Goal: Find specific page/section: Find specific page/section

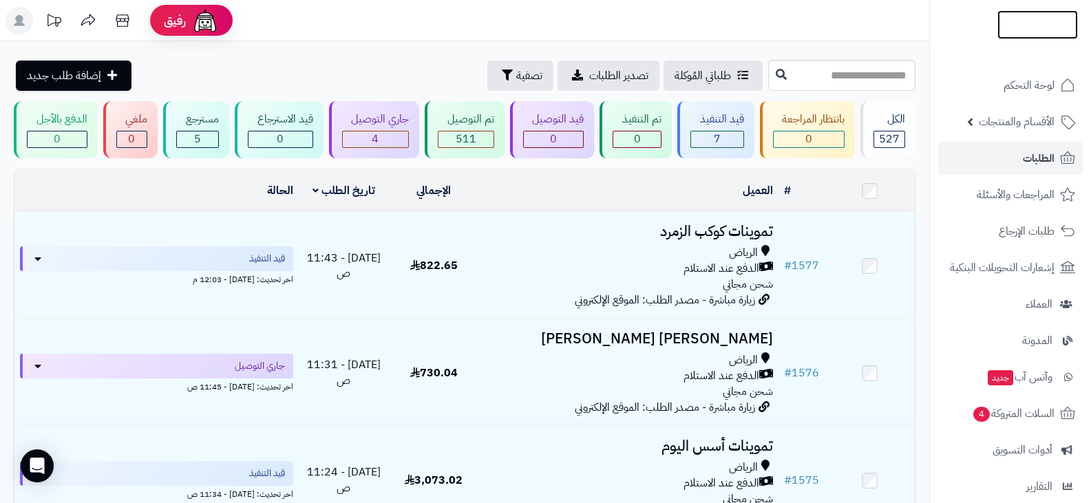
click at [1013, 21] on img at bounding box center [1038, 35] width 81 height 29
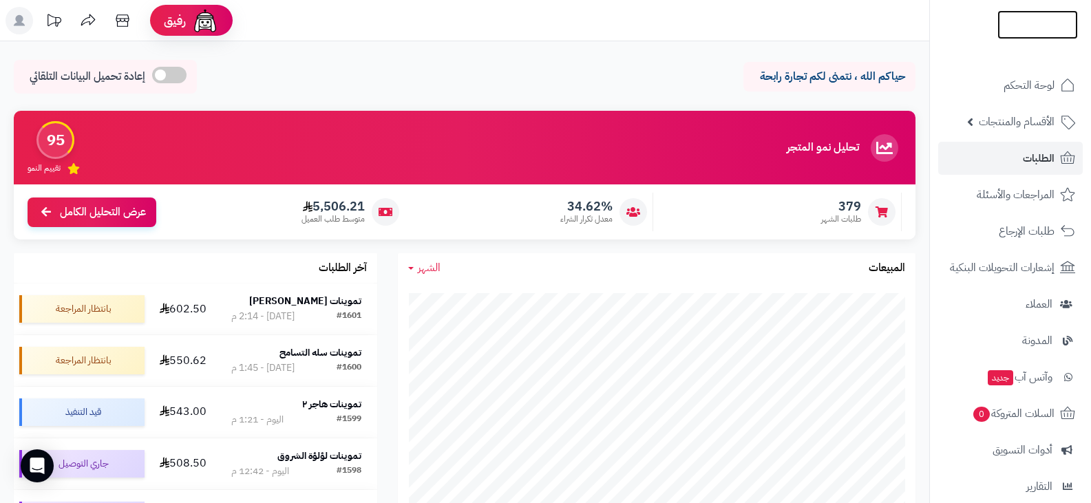
click at [1008, 37] on img at bounding box center [1038, 51] width 81 height 29
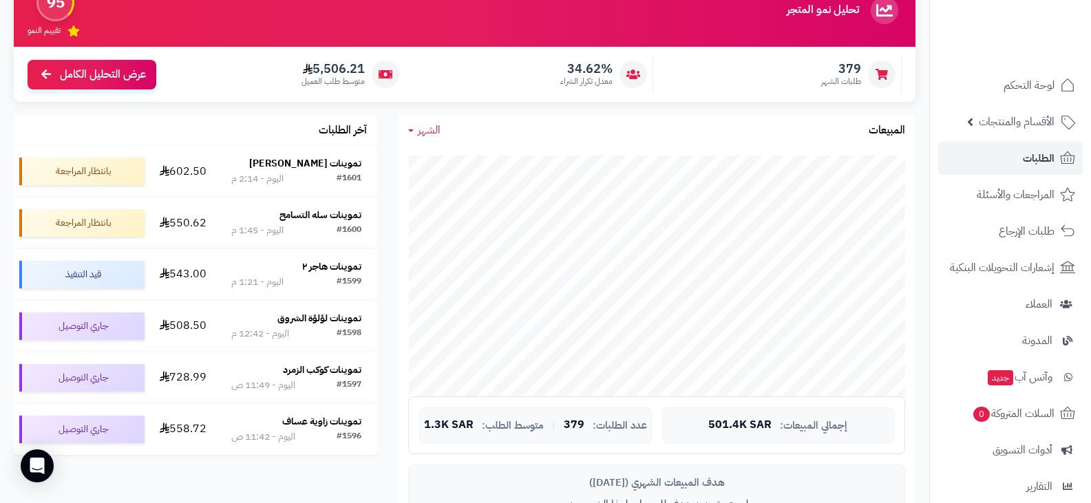
scroll to position [69, 0]
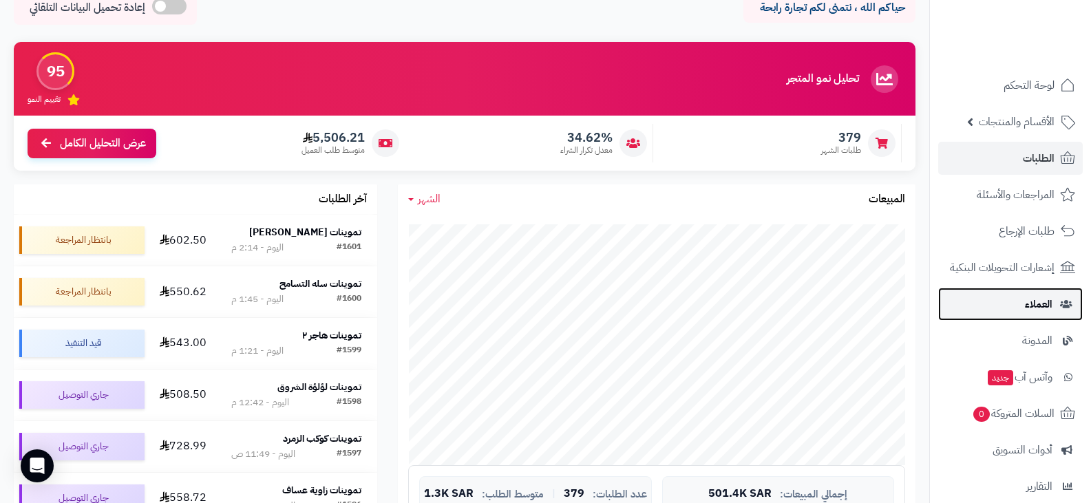
click at [1031, 305] on span "العملاء" at bounding box center [1039, 304] width 28 height 19
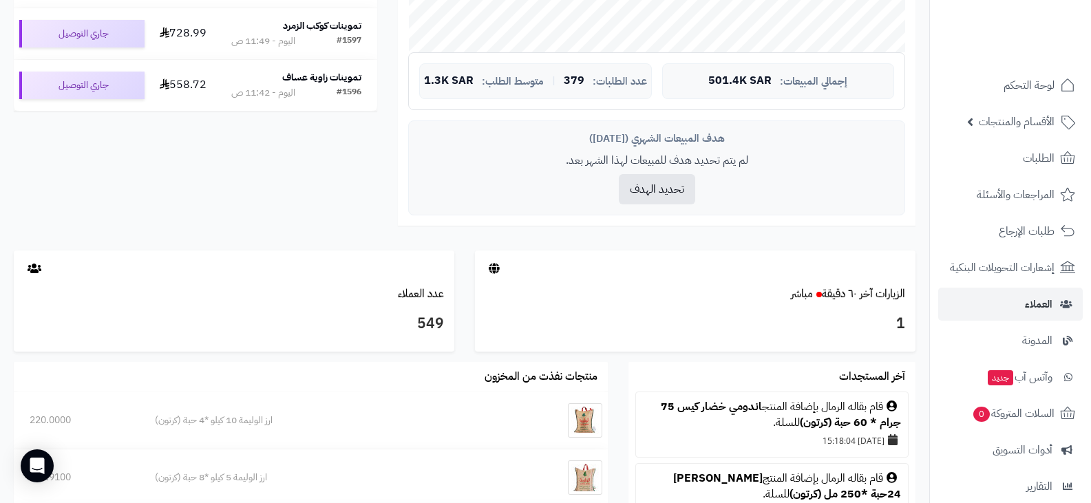
scroll to position [207, 0]
